Goal: Task Accomplishment & Management: Manage account settings

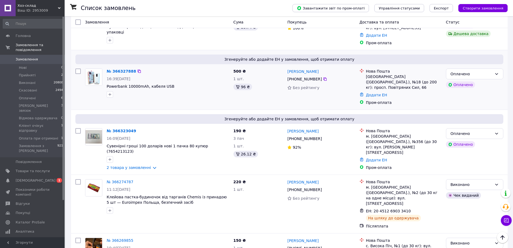
scroll to position [189, 0]
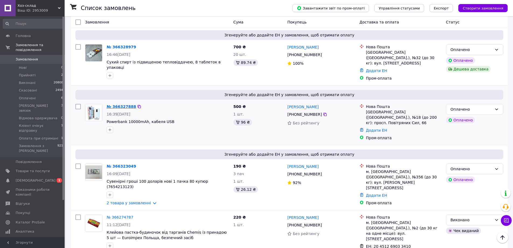
click at [121, 104] on link "№ 366327888" at bounding box center [121, 106] width 29 height 4
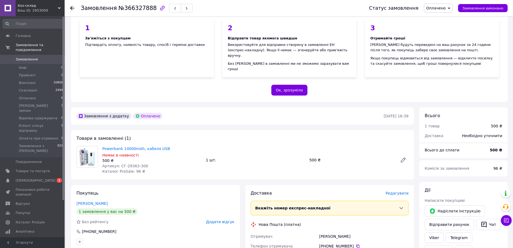
scroll to position [54, 0]
drag, startPoint x: 148, startPoint y: 161, endPoint x: 119, endPoint y: 160, distance: 29.1
click at [119, 162] on div "Артикул: СГ-29363-300" at bounding box center [151, 164] width 99 height 5
copy span "СГ-29363-300"
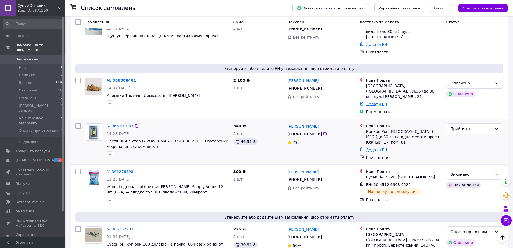
scroll to position [135, 0]
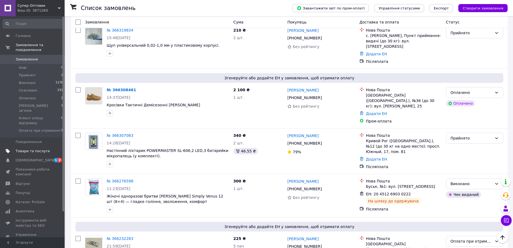
click at [33, 148] on span "Товари та послуги" at bounding box center [33, 150] width 34 height 5
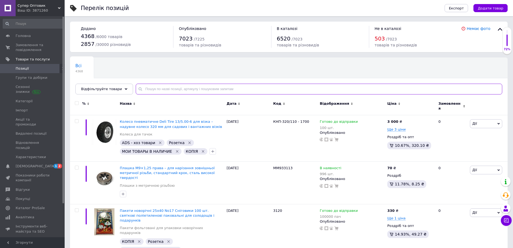
click at [173, 86] on input "text" at bounding box center [319, 89] width 367 height 11
paste input "СГ-29363-300"
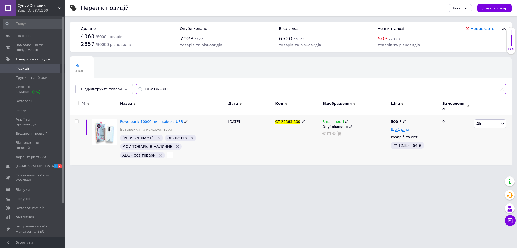
type input "СГ-29363-300"
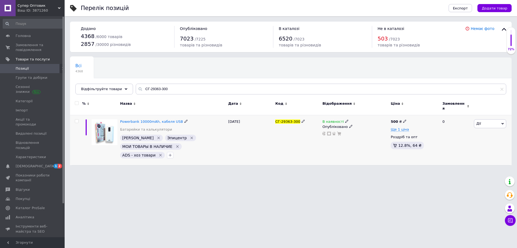
click at [176, 145] on icon "Видалити мітку" at bounding box center [177, 146] width 2 height 2
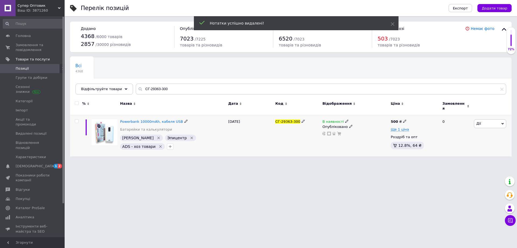
click at [157, 136] on icon "Видалити мітку" at bounding box center [159, 138] width 4 height 4
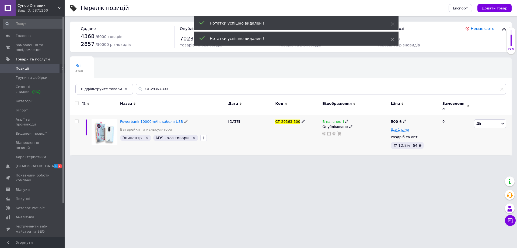
click at [193, 136] on icon "Видалити мітку" at bounding box center [194, 137] width 2 height 2
click at [345, 119] on icon at bounding box center [346, 120] width 3 height 3
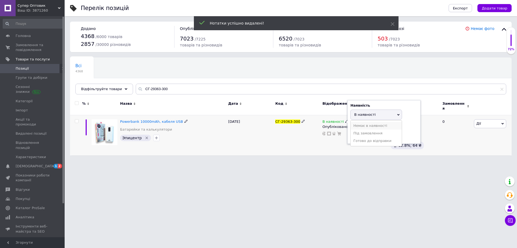
click at [362, 123] on li "Немає в наявності" at bounding box center [376, 126] width 51 height 8
click at [303, 148] on div "СГ-29363-300" at bounding box center [297, 135] width 47 height 40
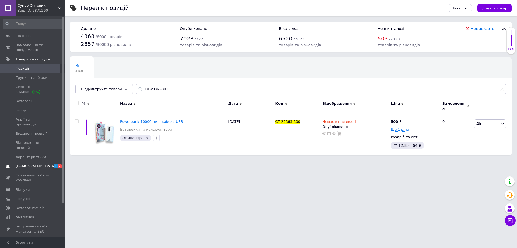
click at [31, 164] on span "[DEMOGRAPHIC_DATA]" at bounding box center [36, 166] width 40 height 5
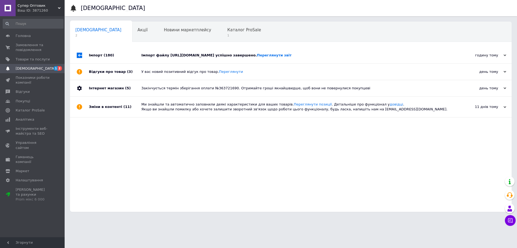
click at [189, 56] on div "Імпорт файлу [URL][DOMAIN_NAME] успішно завершено. Переглянути звіт" at bounding box center [296, 55] width 311 height 5
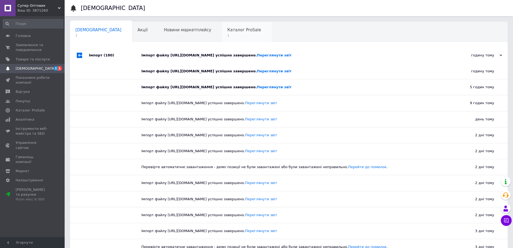
click at [227, 28] on span "Каталог ProSale" at bounding box center [244, 29] width 34 height 5
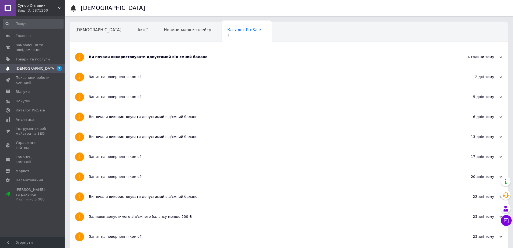
click at [106, 54] on div "Ви почали використовувати допустимий від'ємний баланс" at bounding box center [269, 56] width 360 height 5
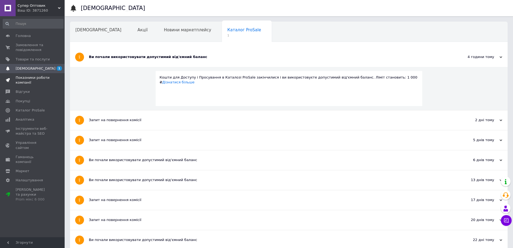
click at [28, 74] on link "Показники роботи компанії" at bounding box center [33, 80] width 66 height 14
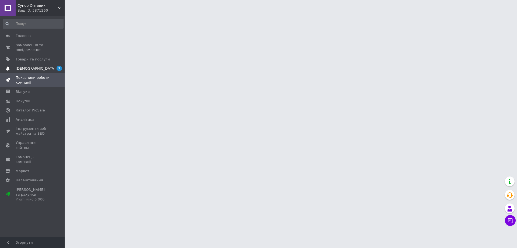
click at [30, 70] on span "[DEMOGRAPHIC_DATA]" at bounding box center [36, 68] width 40 height 5
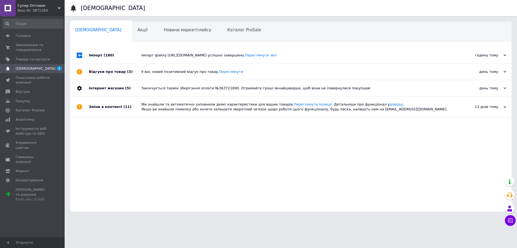
click at [50, 7] on span "Супер Оптовик" at bounding box center [38, 5] width 40 height 5
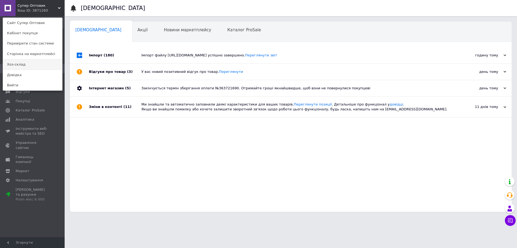
click at [27, 65] on link "Хоз-склад" at bounding box center [32, 64] width 59 height 10
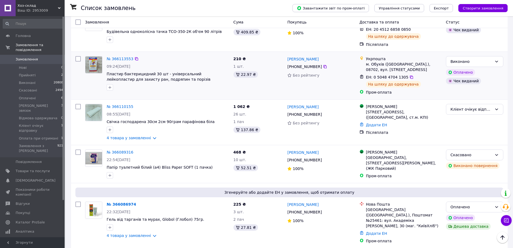
scroll to position [970, 0]
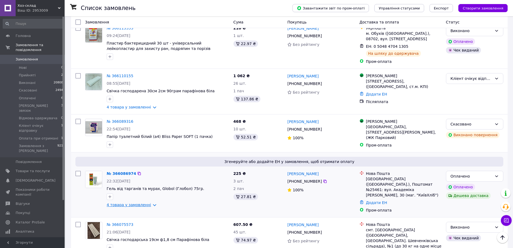
click at [137, 202] on link "4 товара у замовленні" at bounding box center [129, 204] width 44 height 4
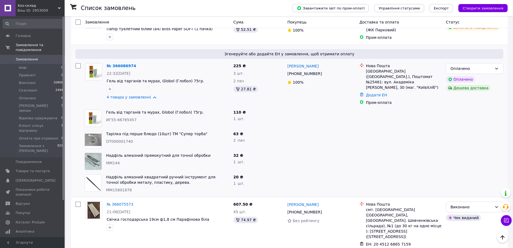
scroll to position [1078, 0]
drag, startPoint x: 170, startPoint y: 202, endPoint x: 176, endPoint y: 240, distance: 38.7
drag, startPoint x: 176, startPoint y: 241, endPoint x: 479, endPoint y: 215, distance: 304.0
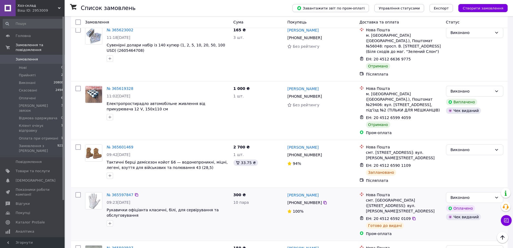
scroll to position [3611, 0]
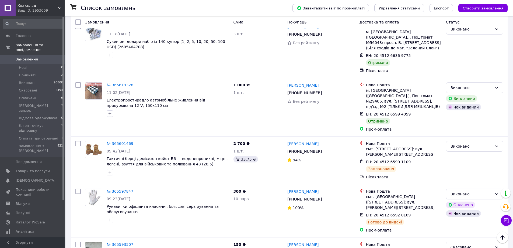
drag, startPoint x: 430, startPoint y: 130, endPoint x: 425, endPoint y: 160, distance: 29.9
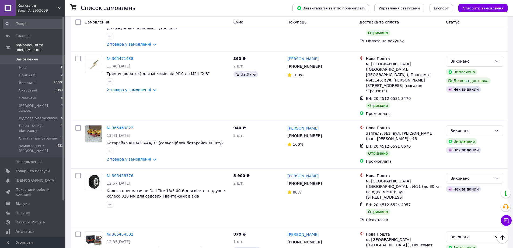
scroll to position [4756, 0]
